Goal: Information Seeking & Learning: Learn about a topic

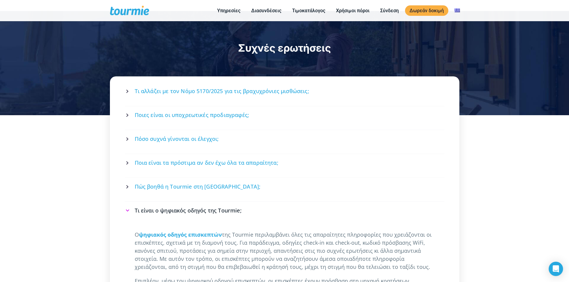
scroll to position [769, 0]
click at [292, 83] on link "Τι αλλάζει με τον Νόμο 5170/2025 για τις βραχυχρόνιες μισθώσεις;" at bounding box center [285, 91] width 318 height 16
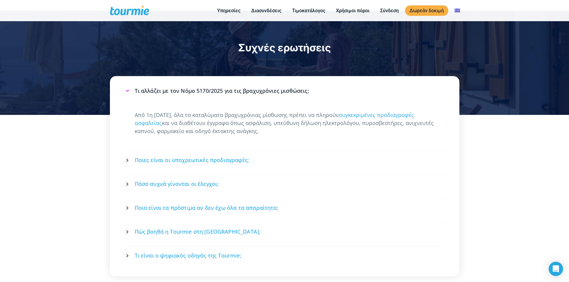
click at [292, 83] on link "Τι αλλάζει με τον Νόμο 5170/2025 για τις βραχυχρόνιες μισθώσεις;" at bounding box center [285, 91] width 318 height 16
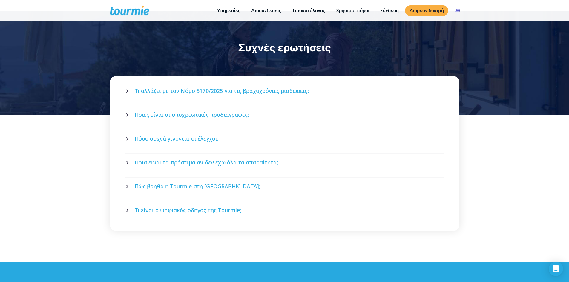
click at [241, 111] on span "Ποιες είναι οι υποχρεωτικές προδιαγραφές;" at bounding box center [192, 114] width 115 height 7
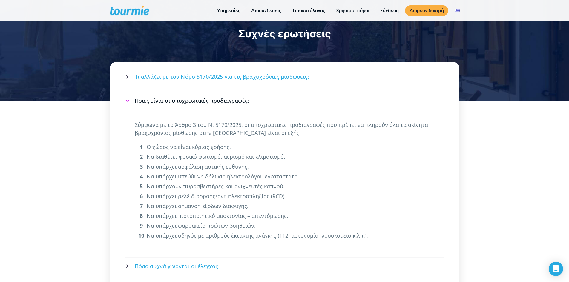
scroll to position [783, 0]
click at [240, 93] on link "Ποιες είναι οι υποχρεωτικές προδιαγραφές;" at bounding box center [285, 101] width 318 height 16
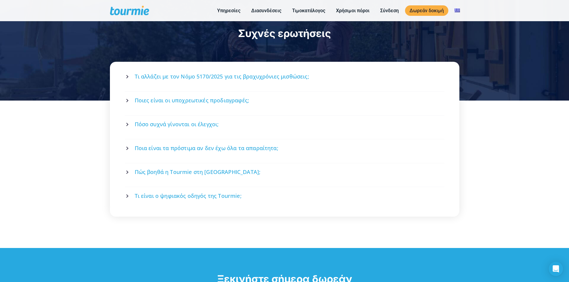
click at [203, 121] on span "Πόσο συχνά γίνονται οι έλεγχοι;" at bounding box center [177, 124] width 84 height 7
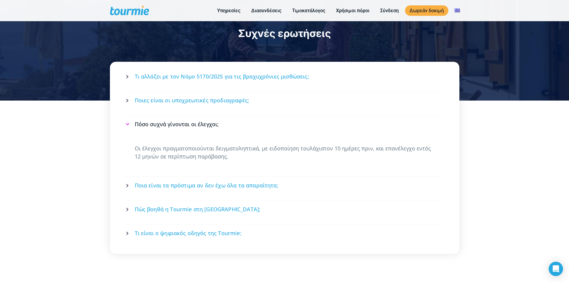
click at [203, 121] on span "Πόσο συχνά γίνονται οι έλεγχοι;" at bounding box center [177, 124] width 84 height 7
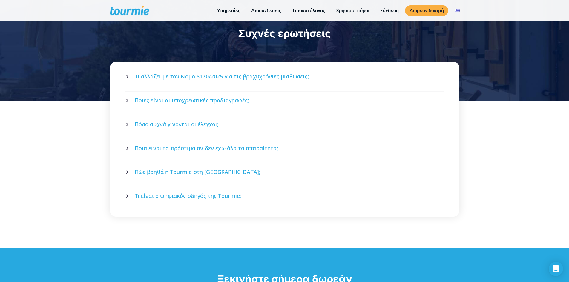
click at [187, 144] on span "Ποια είναι τα πρόστιμα αν δεν έχω όλα τα απαραίτητα;" at bounding box center [207, 147] width 144 height 7
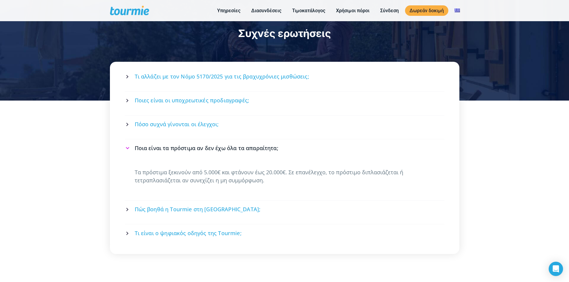
click at [187, 144] on span "Ποια είναι τα πρόστιμα αν δεν έχω όλα τα απαραίτητα;" at bounding box center [207, 147] width 144 height 7
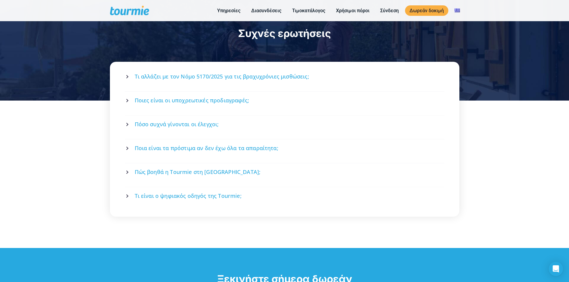
click at [173, 168] on span "Πώς βοηθά η Tourmie στη [GEOGRAPHIC_DATA];" at bounding box center [198, 171] width 126 height 7
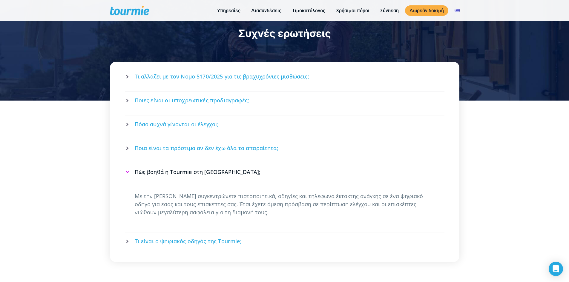
click at [173, 168] on span "Πώς βοηθά η Tourmie στη [GEOGRAPHIC_DATA];" at bounding box center [198, 171] width 126 height 7
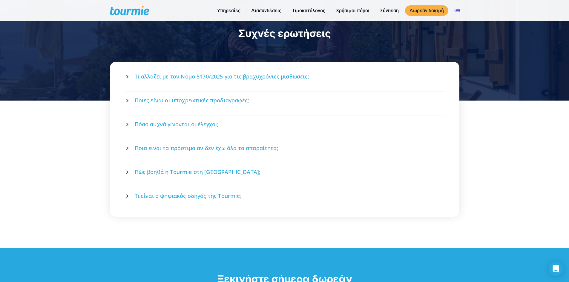
click at [155, 192] on span "Τι είναι ο ψηφιακός οδηγός της Tourmie;" at bounding box center [188, 195] width 107 height 7
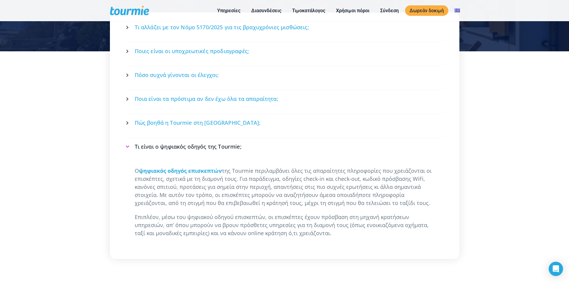
scroll to position [832, 0]
click at [186, 138] on link "Τι είναι ο ψηφιακός οδηγός της Tourmie;" at bounding box center [285, 146] width 318 height 16
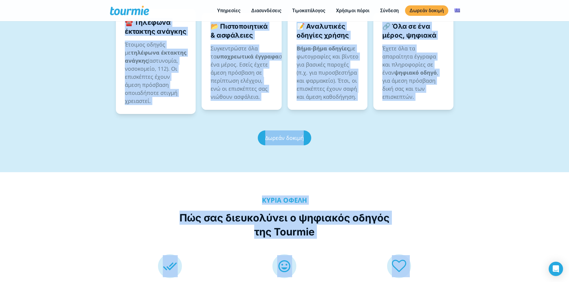
scroll to position [0, 0]
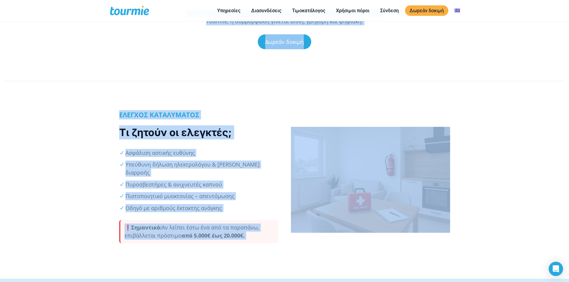
drag, startPoint x: 41, startPoint y: 91, endPoint x: 54, endPoint y: -26, distance: 117.7
